Goal: Find contact information: Find contact information

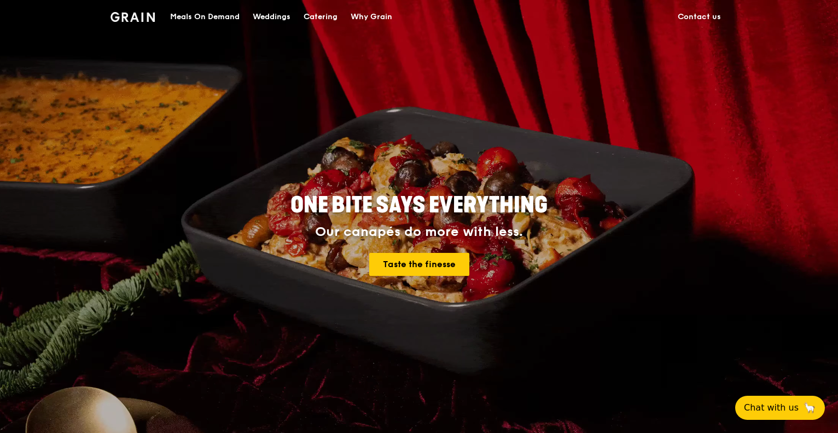
click at [697, 16] on link "Contact us" at bounding box center [699, 17] width 56 height 33
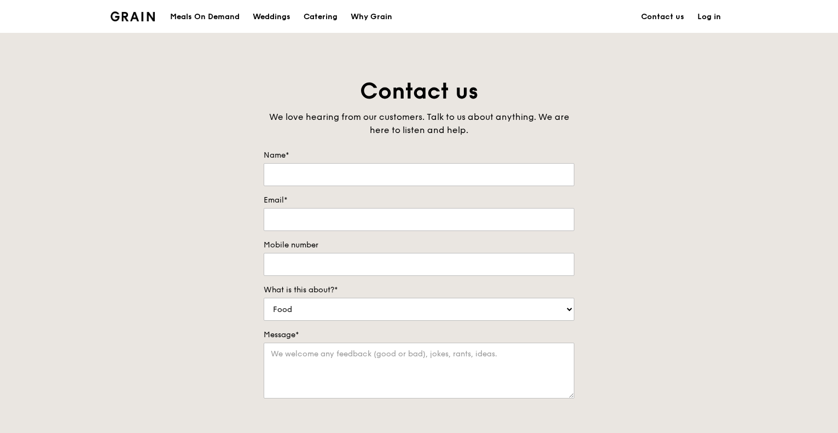
click at [575, 310] on div "Contact us We love hearing from our customers. Talk to us about anything. We ar…" at bounding box center [419, 306] width 328 height 458
click at [549, 310] on select "Food Service Billing/Payment Catering Others" at bounding box center [419, 309] width 311 height 23
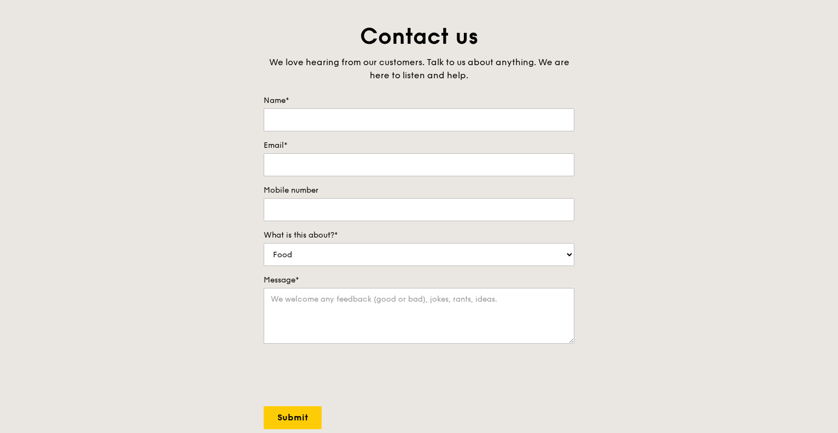
click at [673, 286] on div "Contact us We love hearing from our customers. Talk to us about anything. We ar…" at bounding box center [419, 251] width 838 height 458
